Goal: Task Accomplishment & Management: Manage account settings

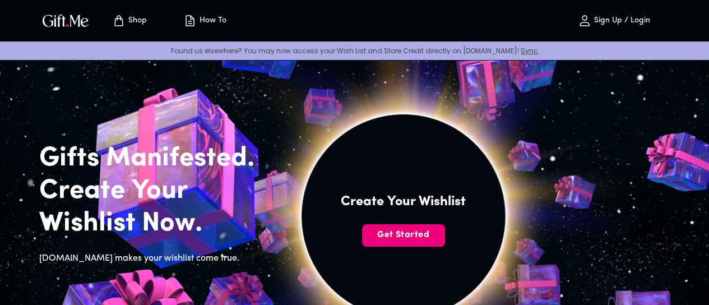
click at [445, 241] on span "Get Started" at bounding box center [403, 235] width 83 height 12
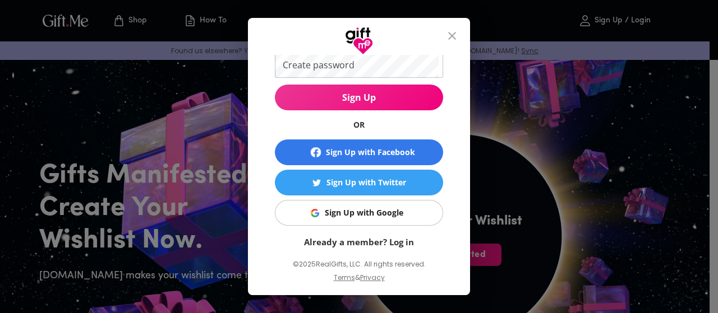
scroll to position [105, 0]
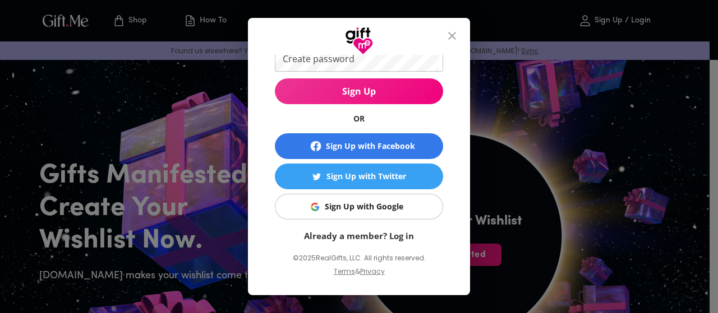
click at [400, 214] on button "Sign Up with Google" at bounding box center [359, 207] width 168 height 26
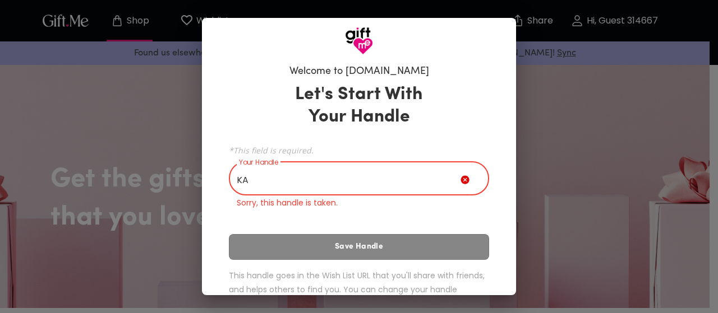
type input "K"
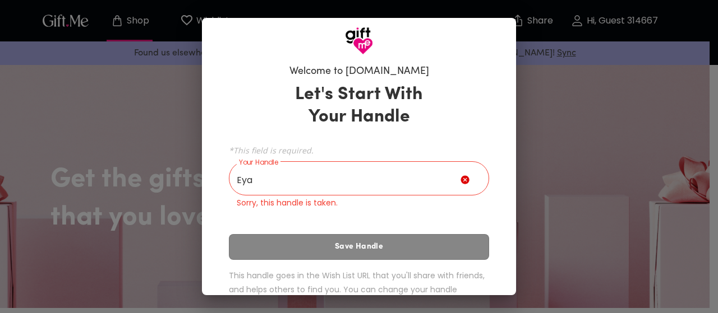
click at [372, 256] on div "Let's Start With Your Handle *This field is required. Your Handle Eya Your Hand…" at bounding box center [359, 198] width 260 height 240
click at [327, 174] on input "Eya" at bounding box center [345, 179] width 232 height 31
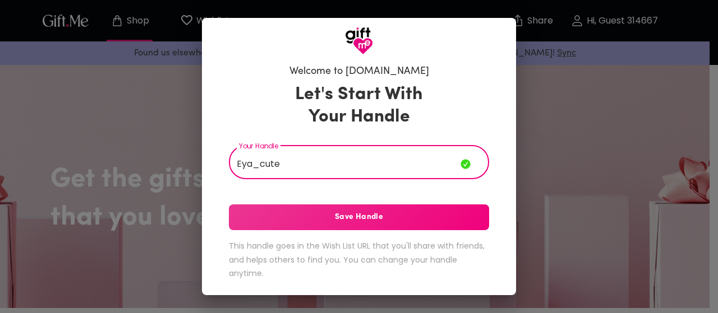
type input "Eya_cute"
click at [335, 214] on span "Save Handle" at bounding box center [359, 217] width 260 height 12
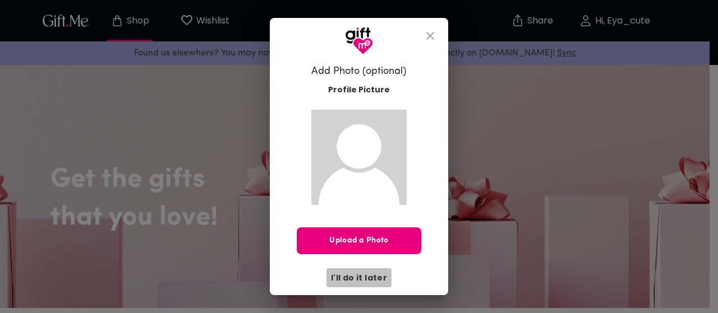
click at [361, 279] on span "I'll do it later" at bounding box center [359, 278] width 56 height 12
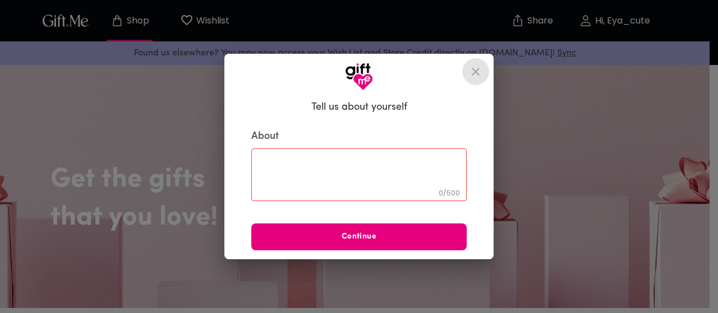
click at [472, 69] on icon "close" at bounding box center [475, 71] width 13 height 13
